Goal: Information Seeking & Learning: Understand process/instructions

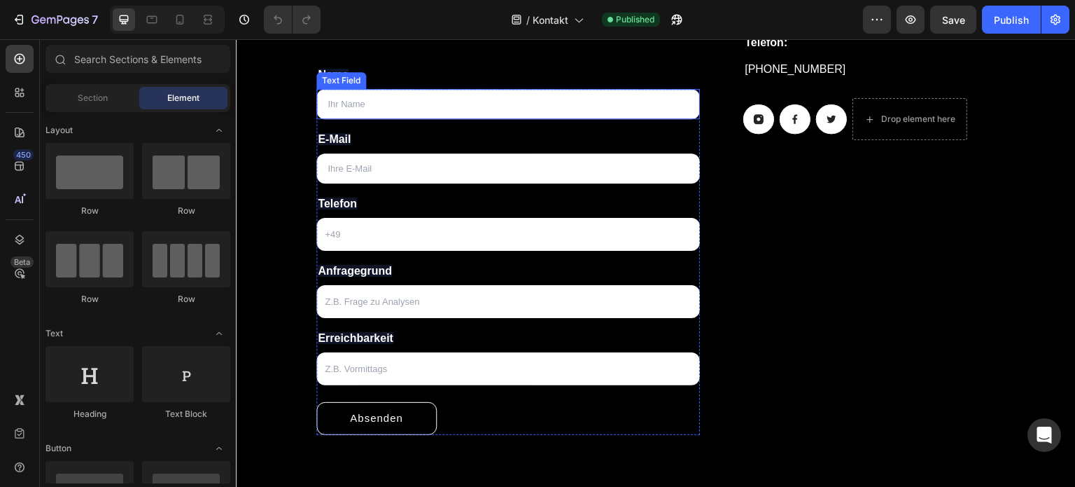
scroll to position [372, 0]
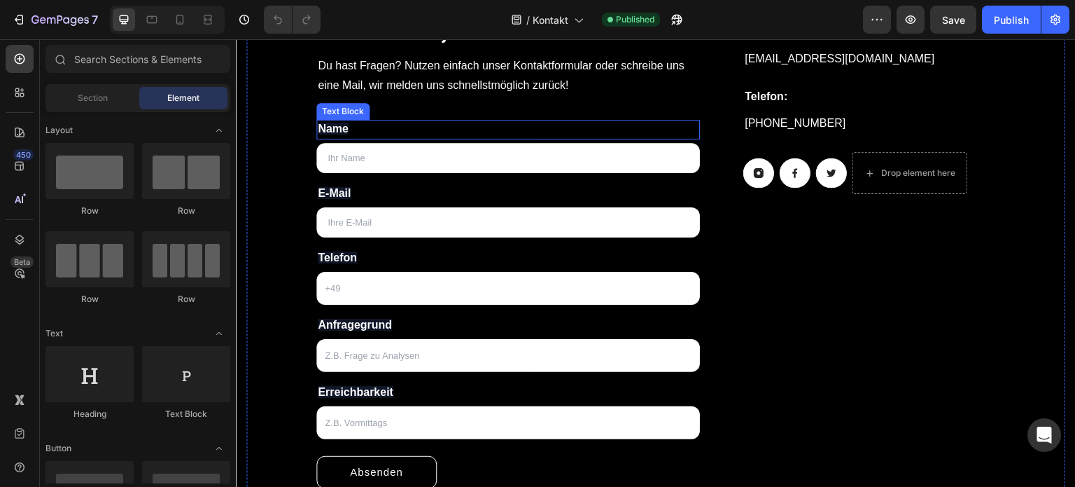
click at [391, 136] on p "Name" at bounding box center [508, 129] width 381 height 17
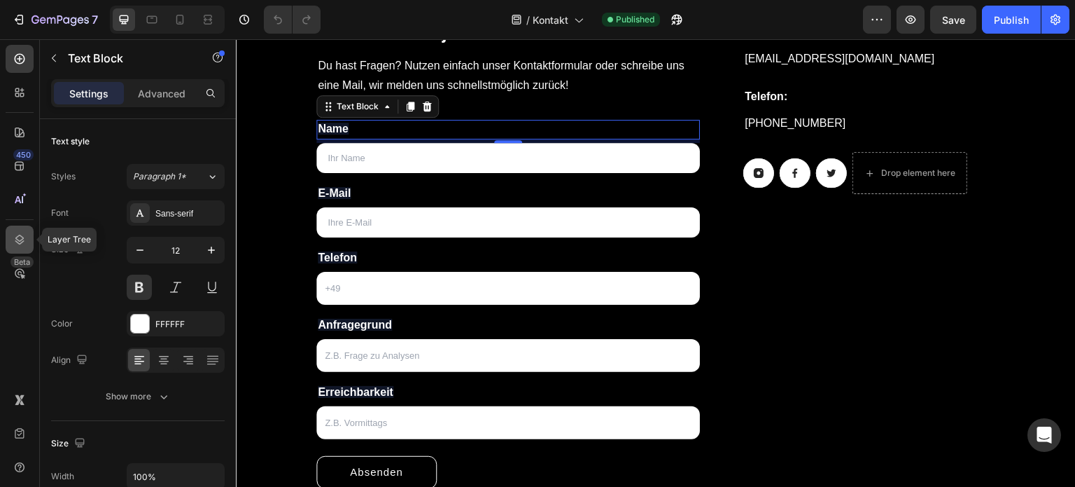
click at [22, 239] on icon at bounding box center [19, 240] width 9 height 10
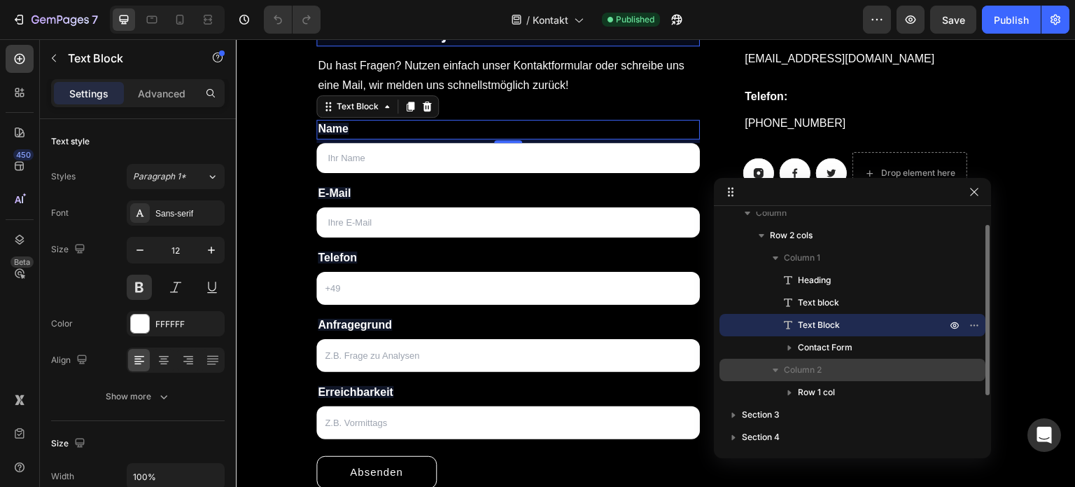
scroll to position [82, 0]
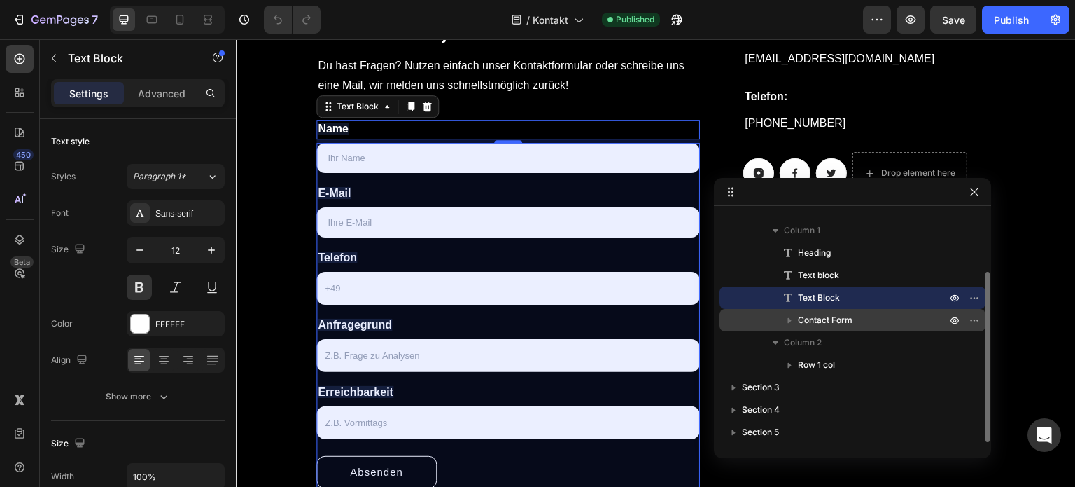
click at [853, 315] on p "Contact Form" at bounding box center [873, 320] width 151 height 14
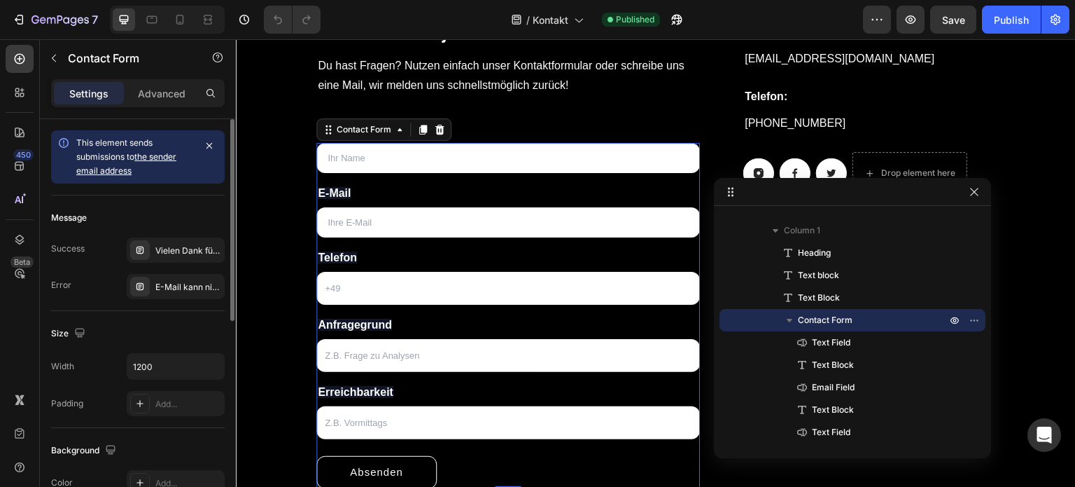
click at [146, 156] on link "the sender email address" at bounding box center [126, 163] width 100 height 25
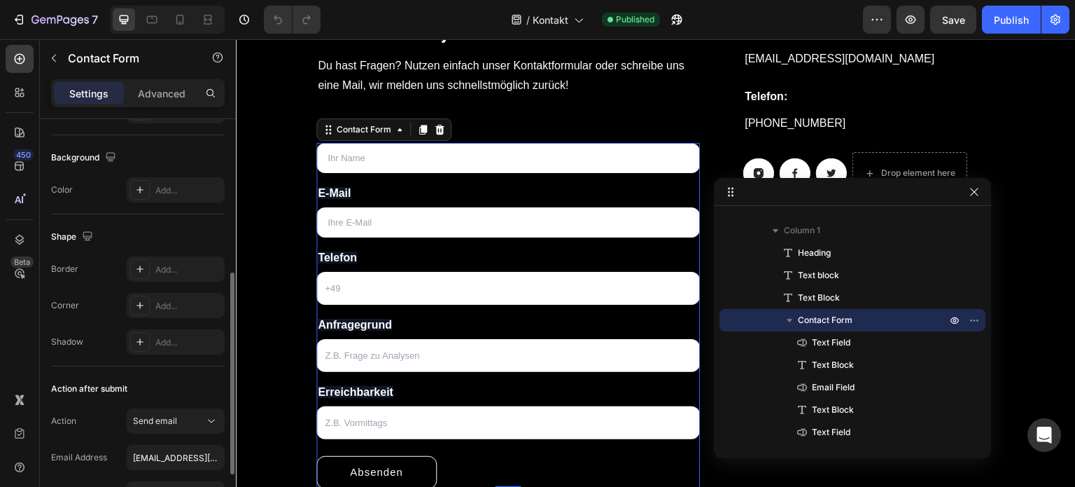
scroll to position [414, 0]
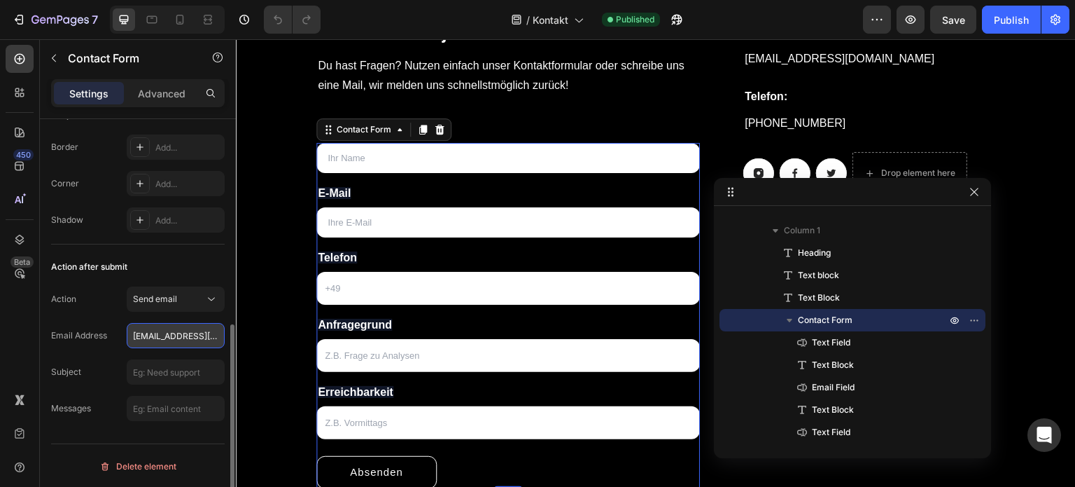
click at [162, 328] on input "[EMAIL_ADDRESS][DOMAIN_NAME]" at bounding box center [176, 335] width 98 height 25
click at [173, 300] on span "Send email" at bounding box center [155, 298] width 44 height 11
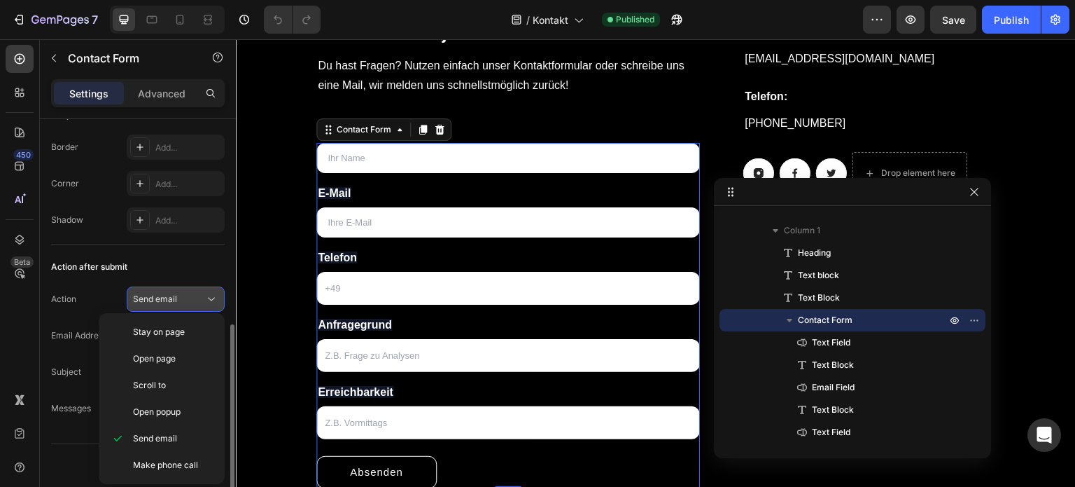
click at [177, 296] on div "Send email" at bounding box center [168, 299] width 71 height 13
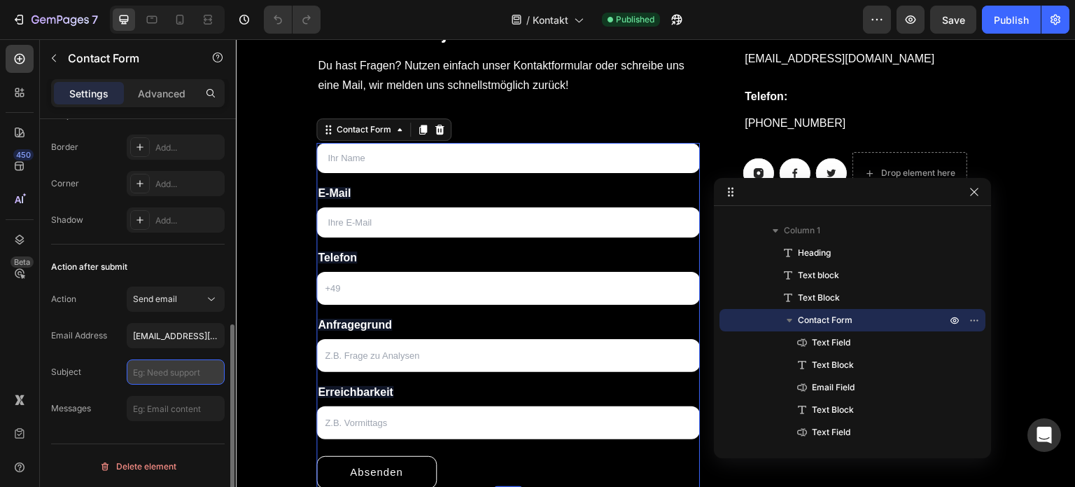
click at [174, 376] on input "text" at bounding box center [176, 371] width 98 height 25
click at [161, 88] on p "Advanced" at bounding box center [162, 93] width 48 height 15
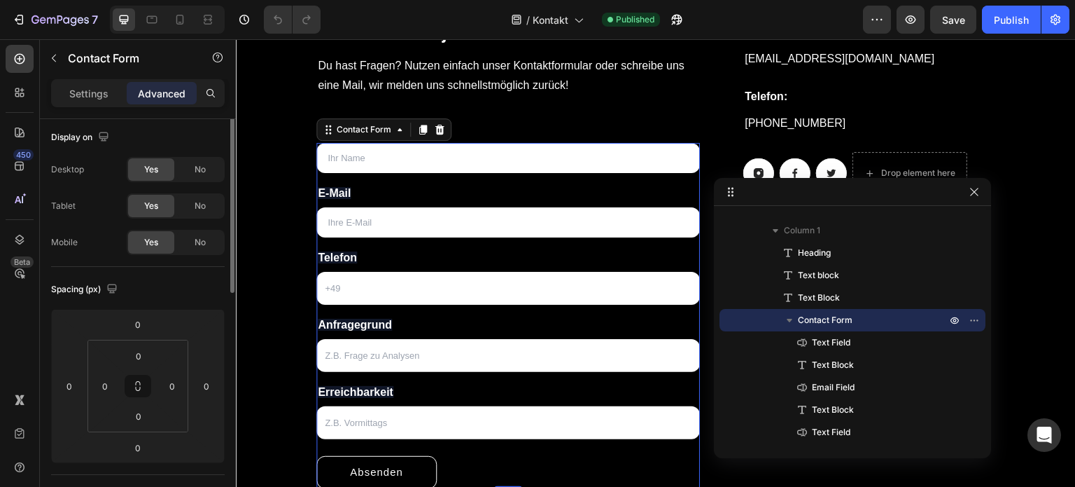
scroll to position [0, 0]
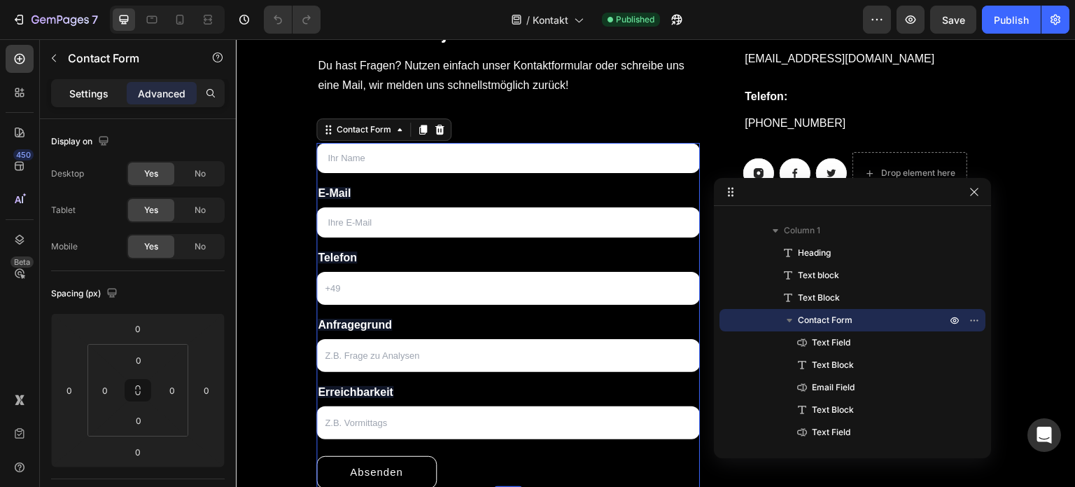
click at [95, 97] on p "Settings" at bounding box center [88, 93] width 39 height 15
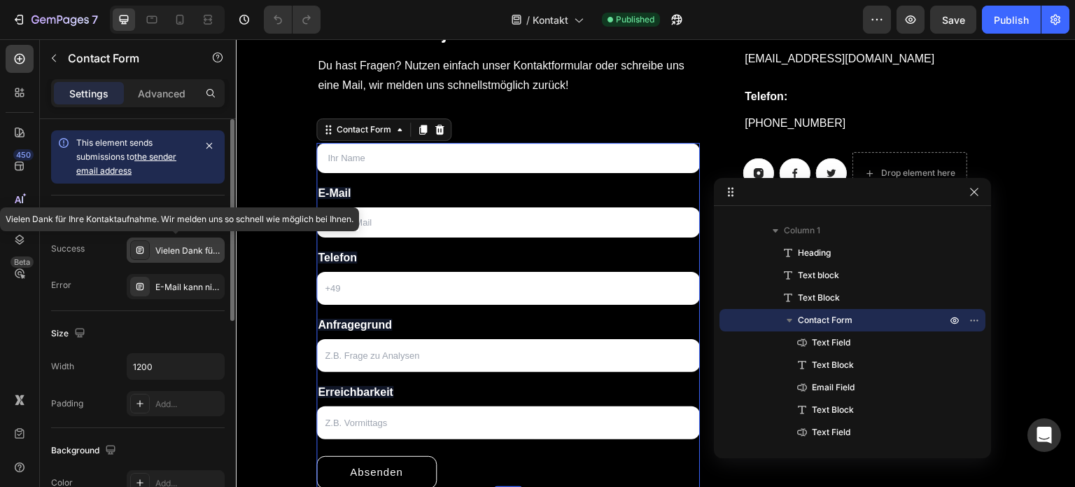
click at [139, 247] on icon at bounding box center [139, 249] width 11 height 11
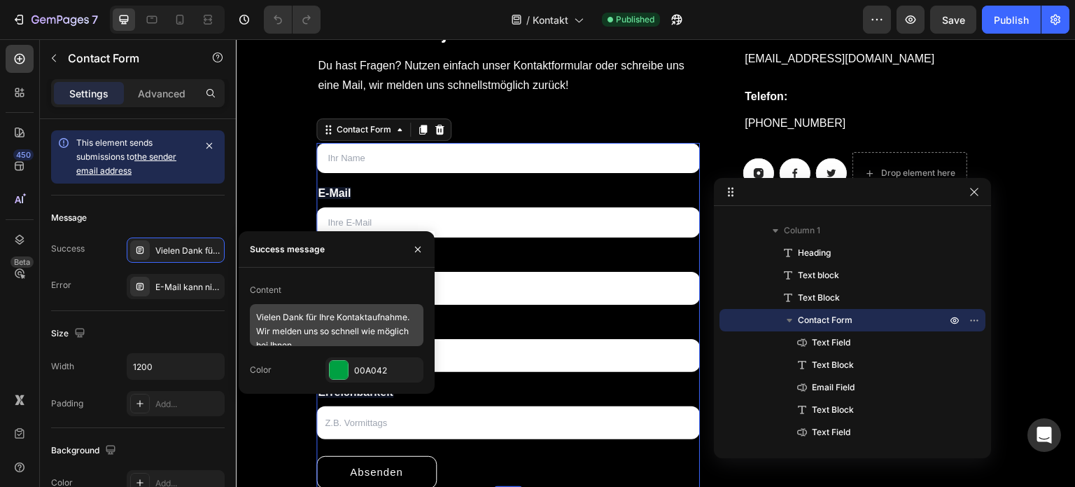
scroll to position [12, 0]
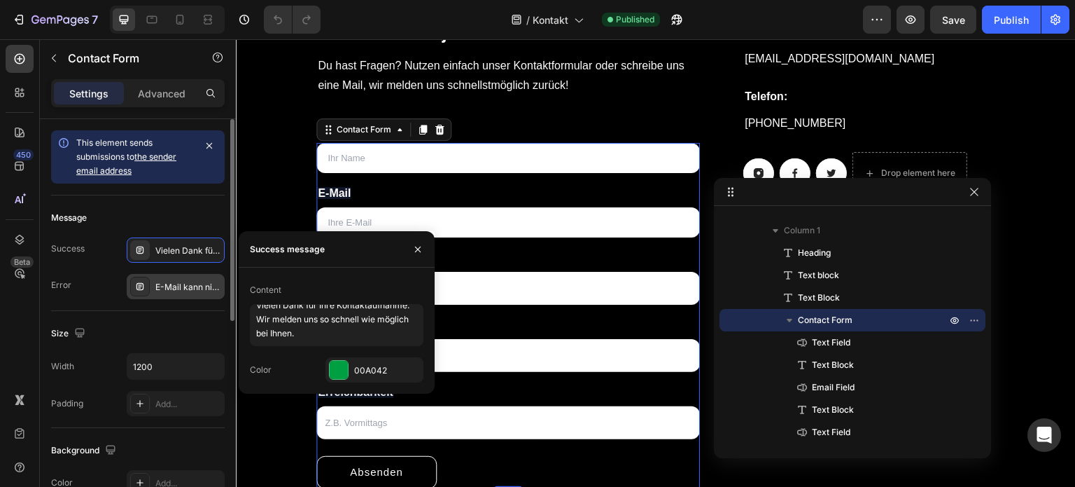
click at [139, 288] on icon at bounding box center [139, 286] width 11 height 11
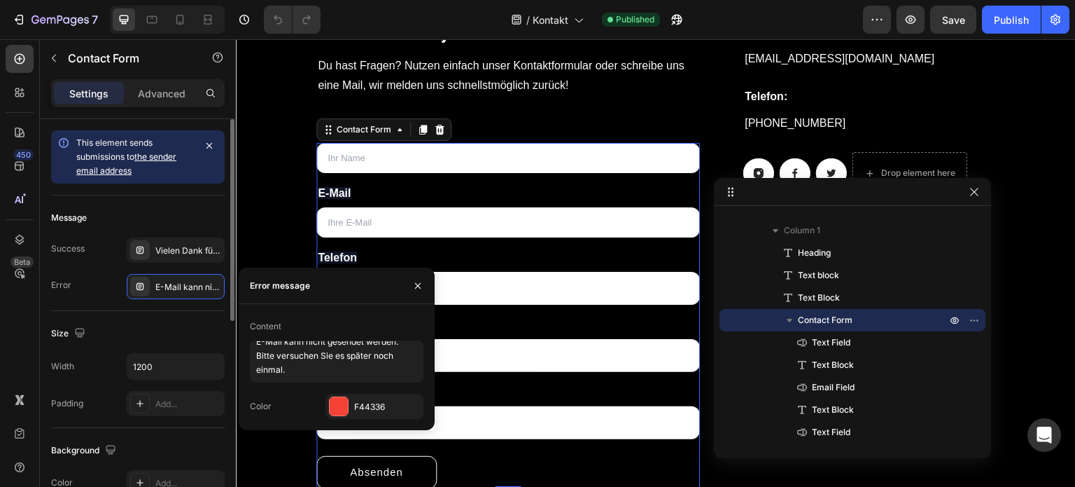
click at [150, 309] on div "Message Success Vielen Dank für Ihre Kontaktaufnahme. Wir melden uns so schnell…" at bounding box center [138, 253] width 174 height 116
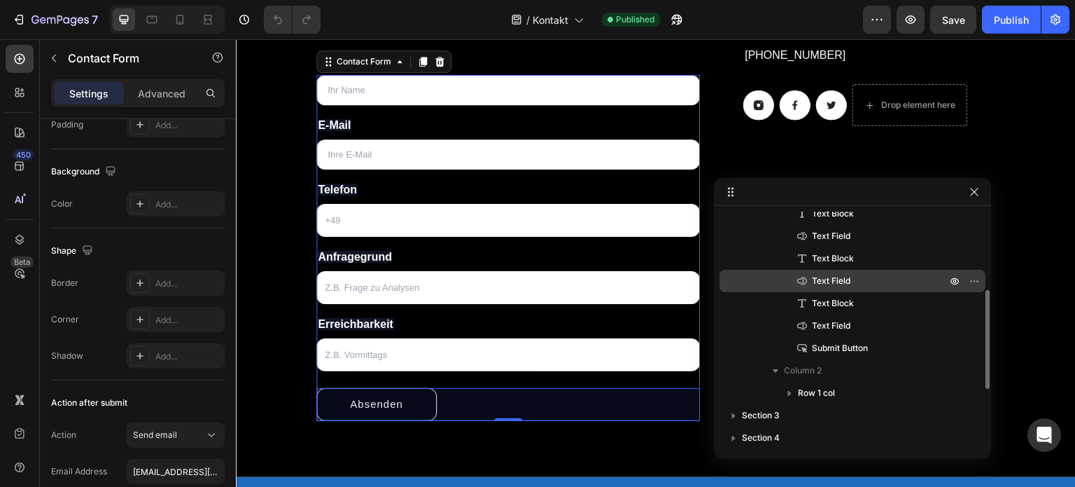
scroll to position [306, 0]
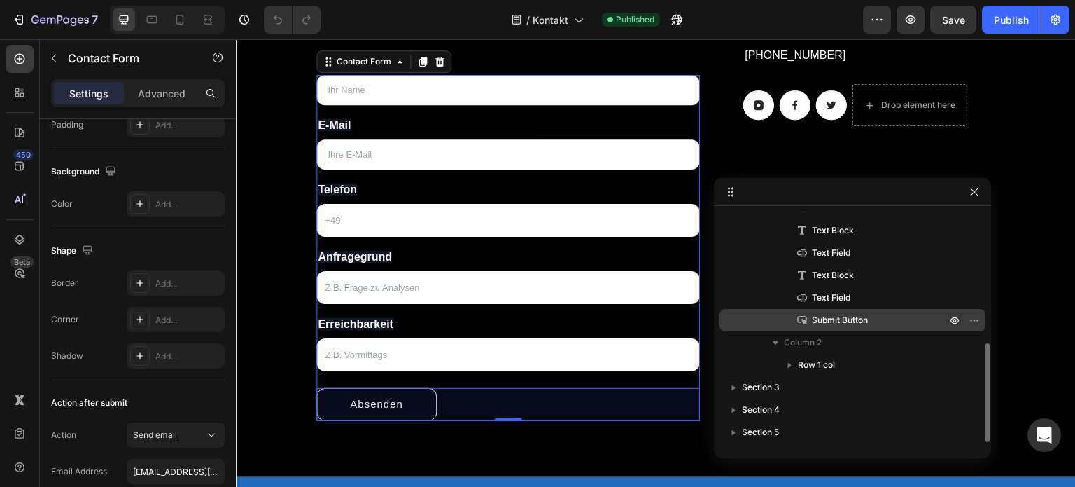
click at [871, 318] on p "Submit Button" at bounding box center [863, 320] width 137 height 14
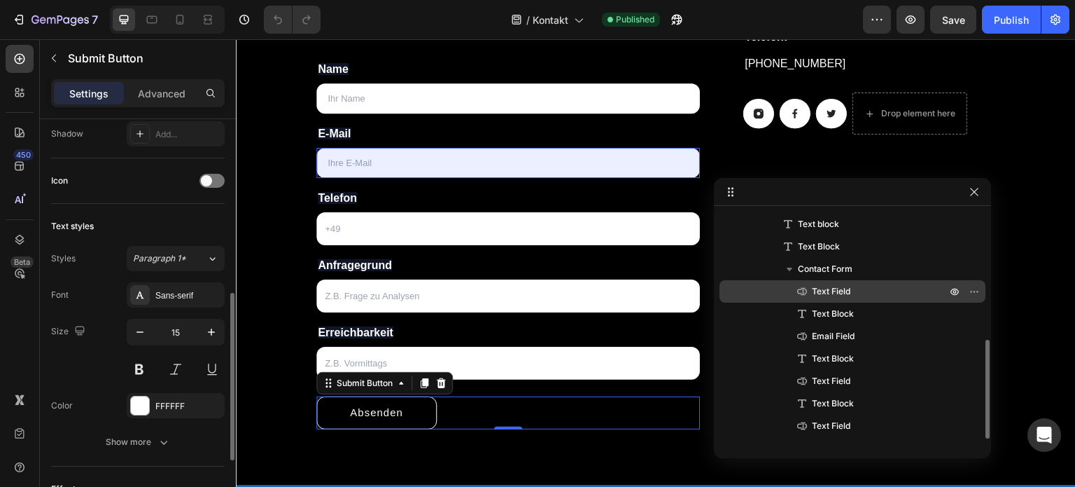
scroll to position [68, 0]
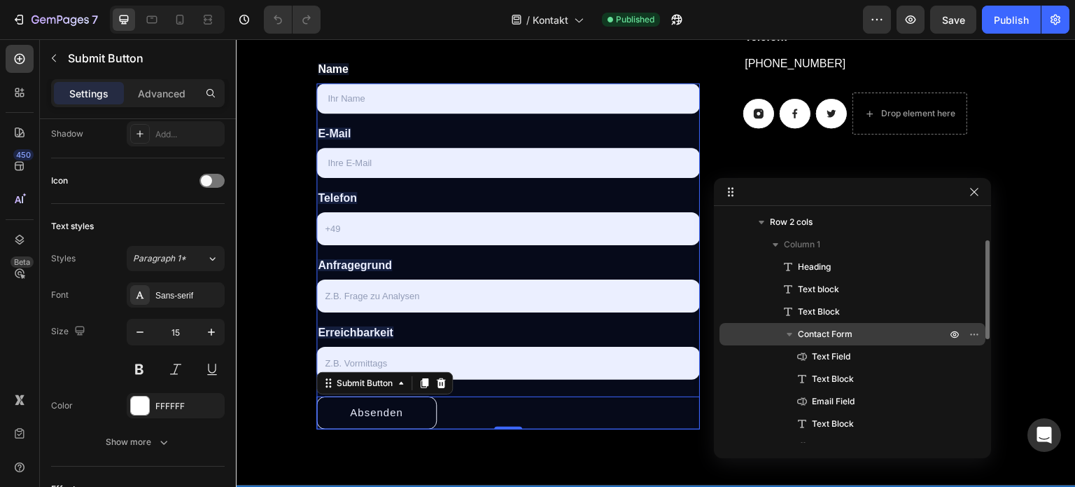
click at [840, 330] on span "Contact Form" at bounding box center [825, 334] width 55 height 14
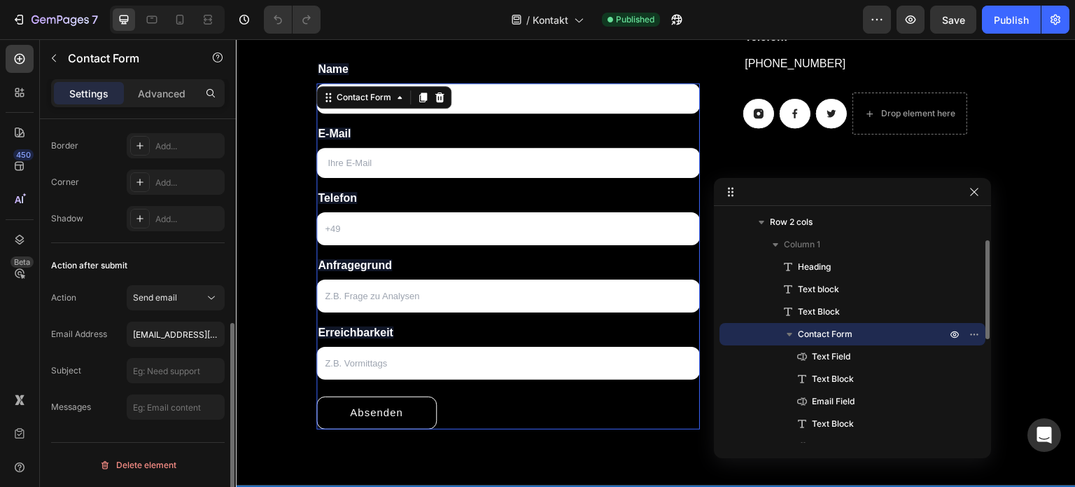
scroll to position [0, 0]
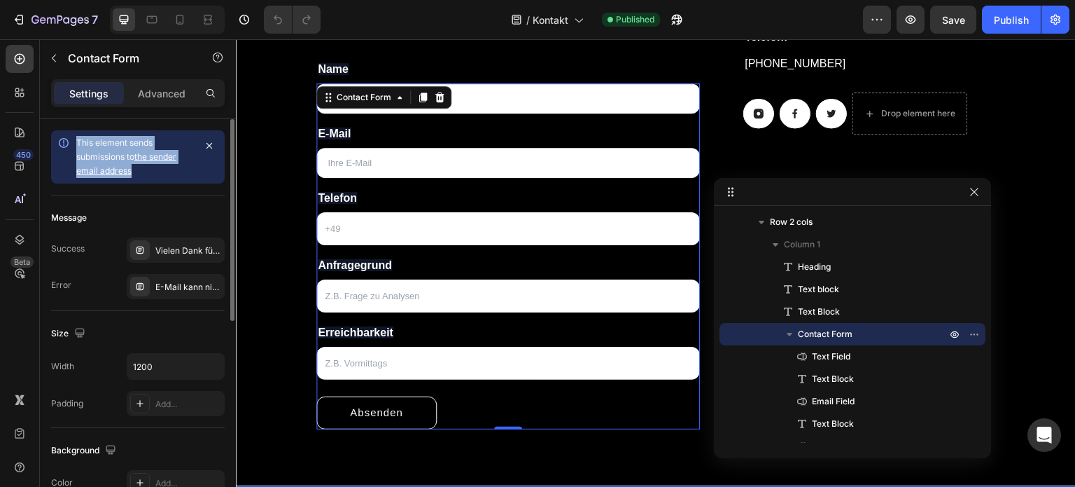
drag, startPoint x: 76, startPoint y: 139, endPoint x: 151, endPoint y: 177, distance: 83.3
click at [151, 177] on div "This element sends submissions to the sender email address" at bounding box center [135, 157] width 118 height 42
copy span "This element sends submissions to the sender email address"
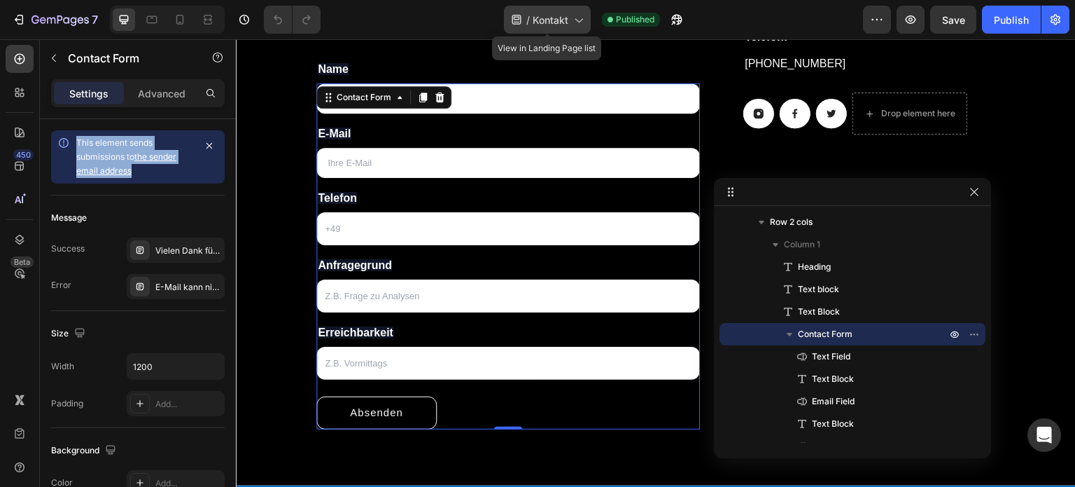
click at [561, 24] on span "Kontakt" at bounding box center [551, 20] width 36 height 15
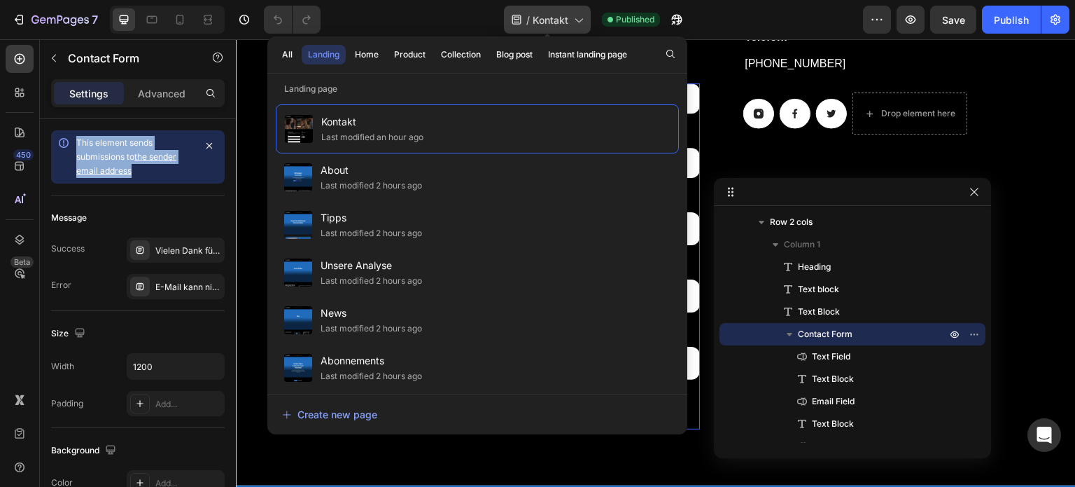
click at [561, 23] on span "Kontakt" at bounding box center [551, 20] width 36 height 15
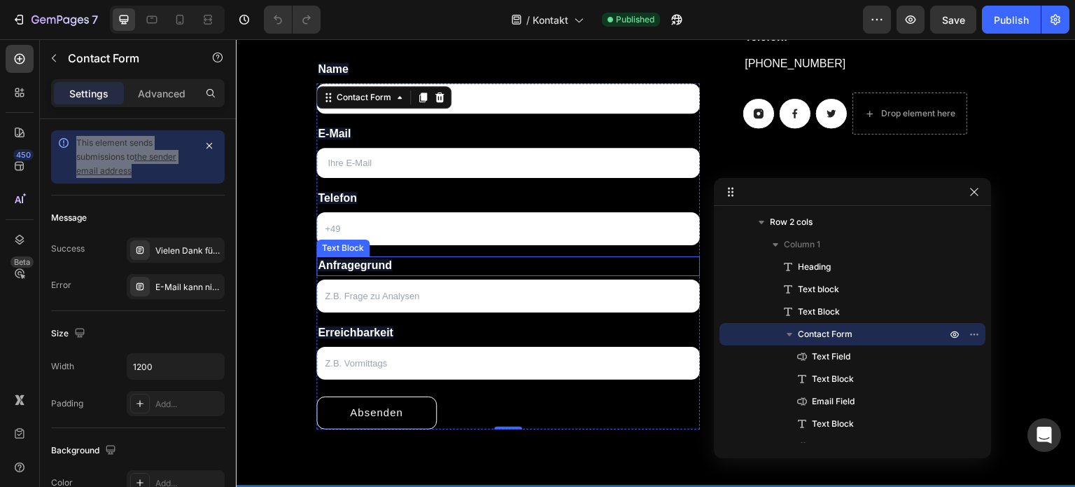
click at [412, 258] on p "Anfragegrund" at bounding box center [508, 266] width 381 height 17
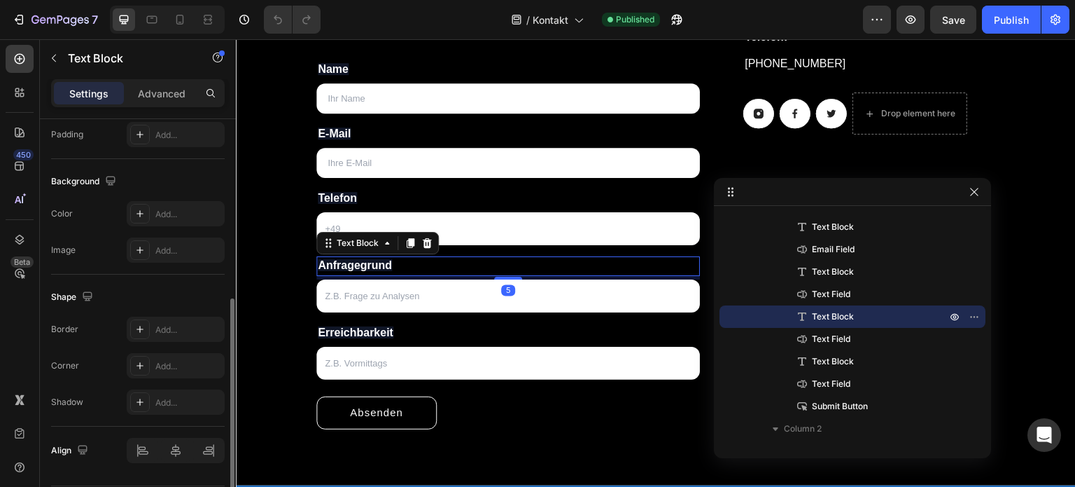
scroll to position [420, 0]
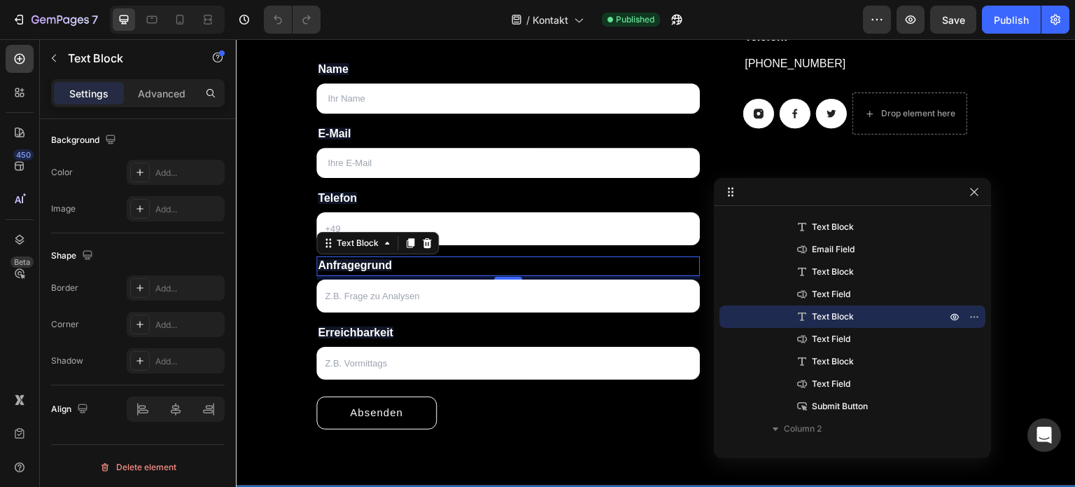
click at [375, 267] on span "Anfragegrund" at bounding box center [355, 265] width 74 height 12
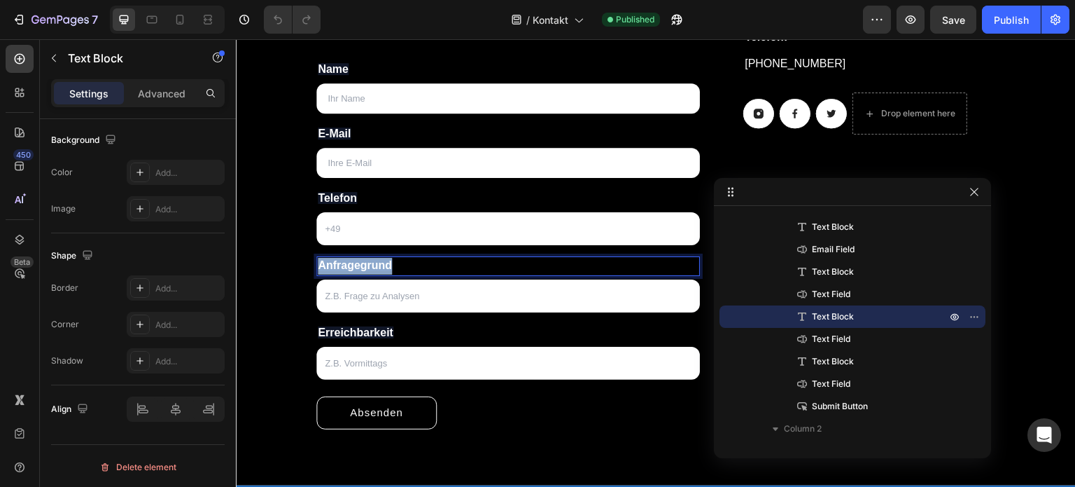
click at [375, 267] on span "Anfragegrund" at bounding box center [355, 265] width 74 height 12
copy span "Anfragegrund"
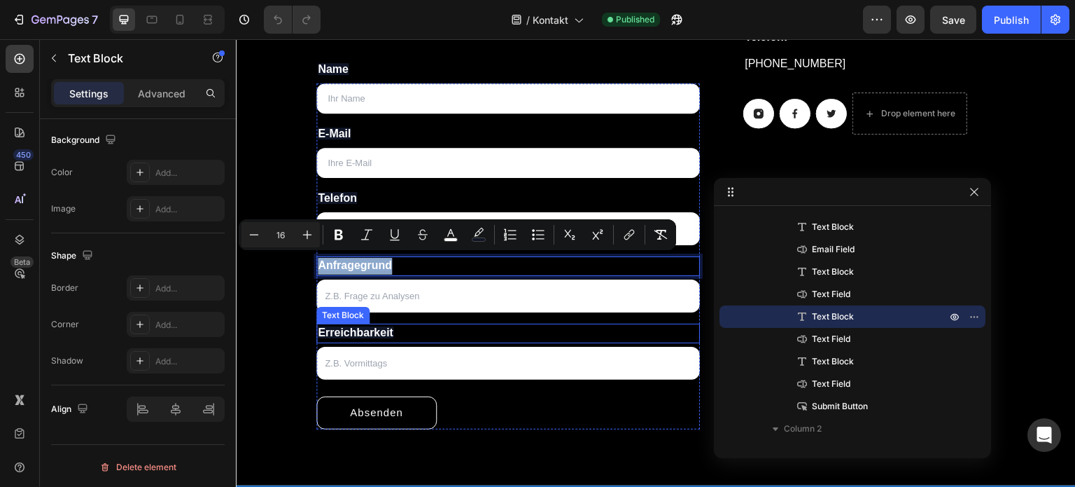
click at [400, 333] on p "Erreichbarkeit" at bounding box center [508, 333] width 381 height 17
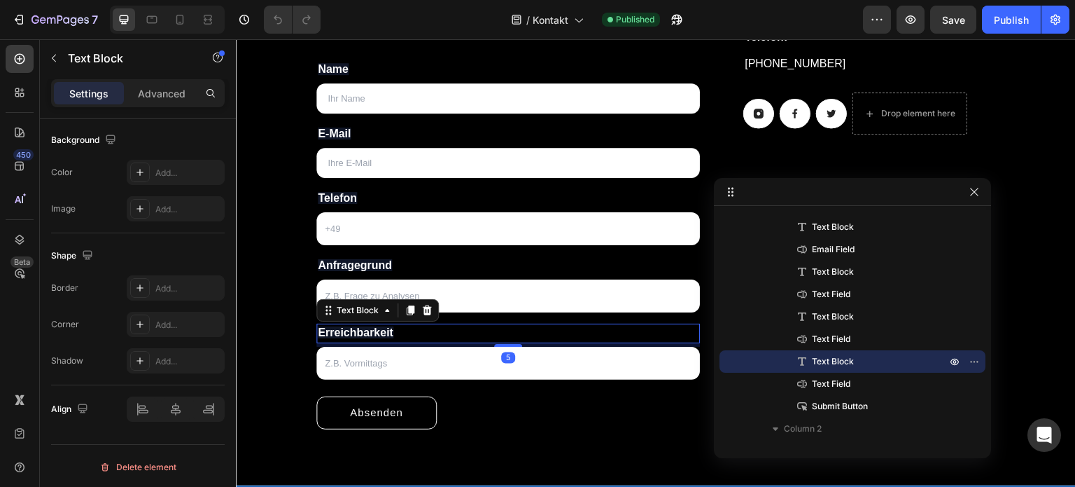
click at [370, 333] on span "Erreichbarkeit" at bounding box center [356, 332] width 76 height 12
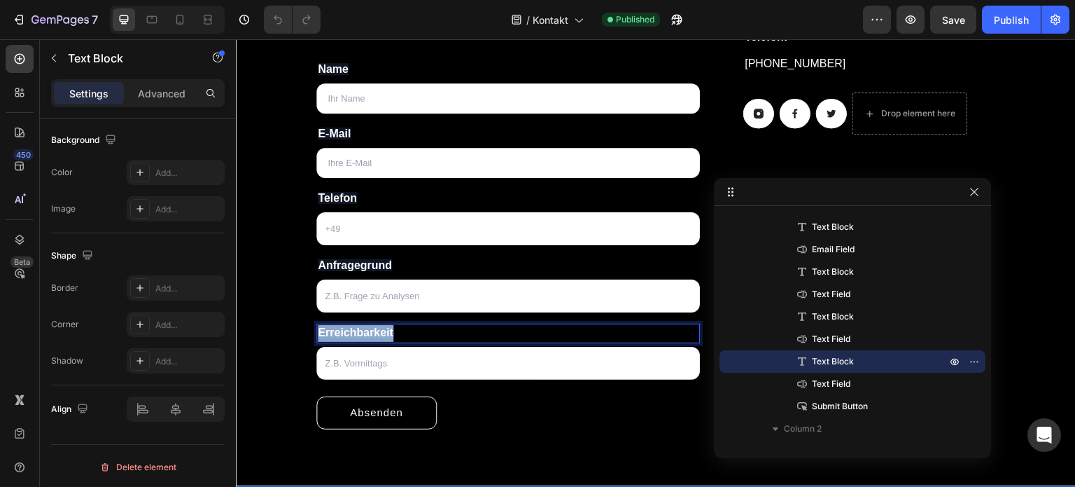
click at [370, 333] on span "Erreichbarkeit" at bounding box center [356, 332] width 76 height 12
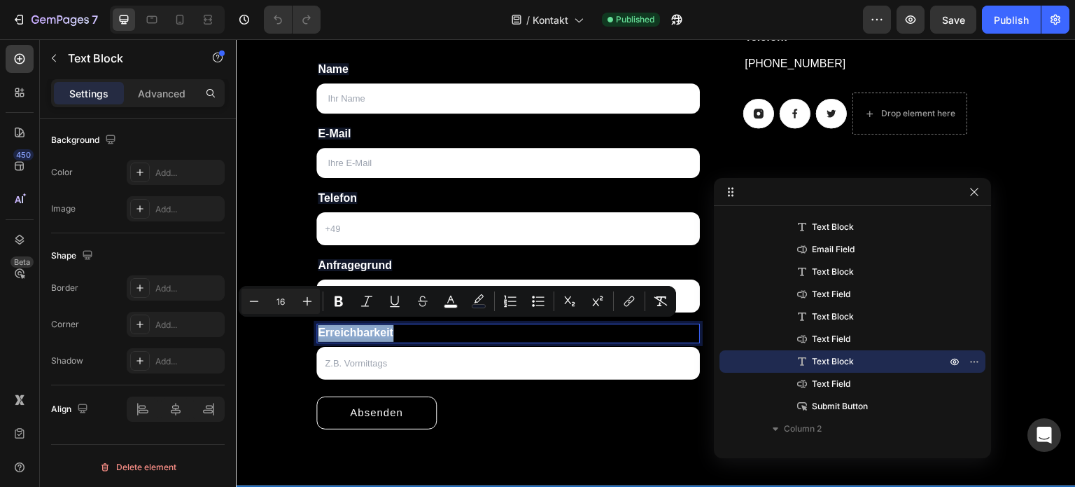
copy span "Erreichbarkeit"
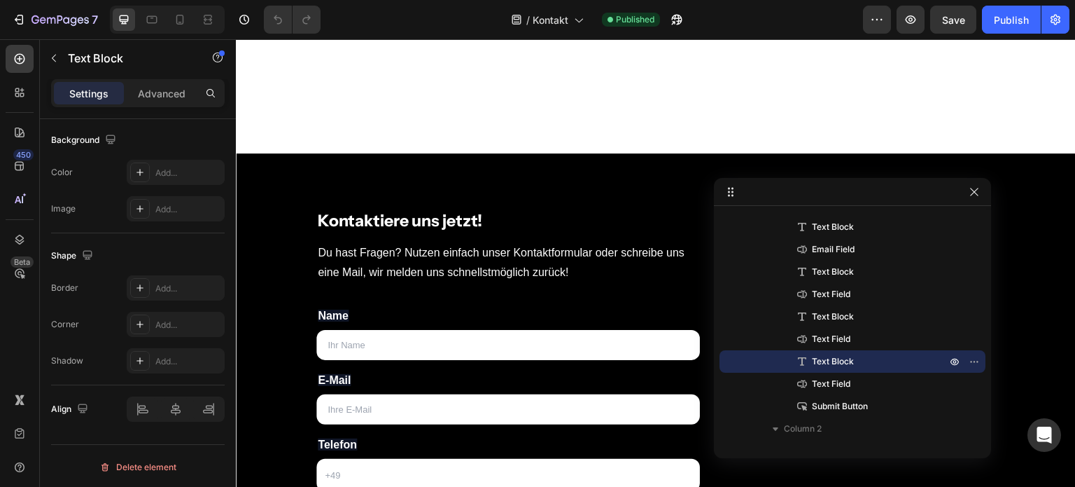
scroll to position [151, 0]
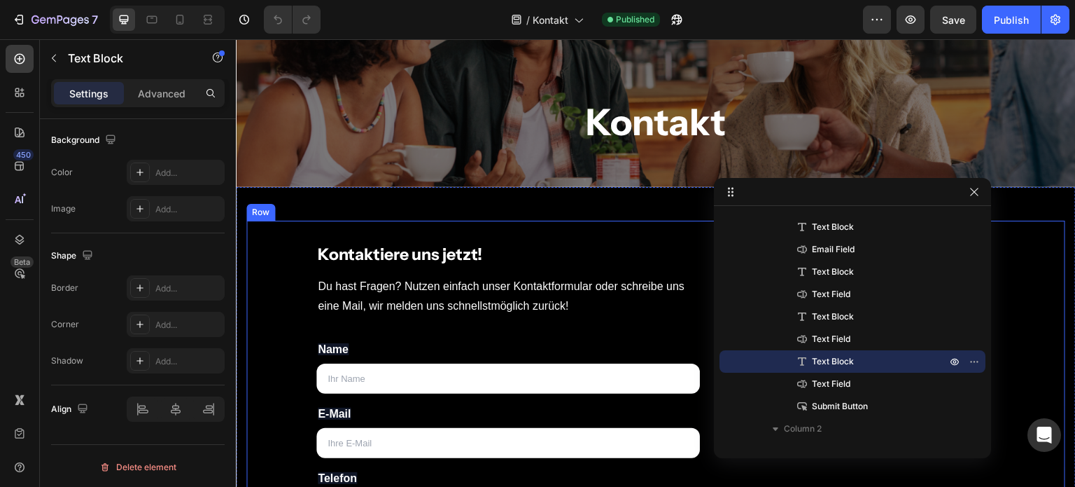
click at [309, 272] on div "Kontaktiere uns jetzt! Heading Du hast Fragen? Nutzen einfach unser Kontaktform…" at bounding box center [655, 476] width 819 height 511
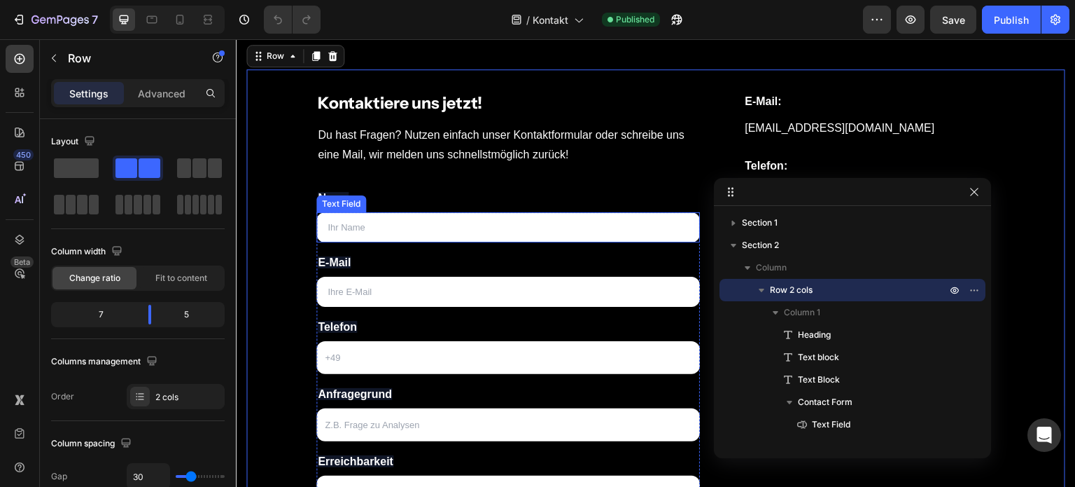
scroll to position [291, 0]
